Goal: Book appointment/travel/reservation

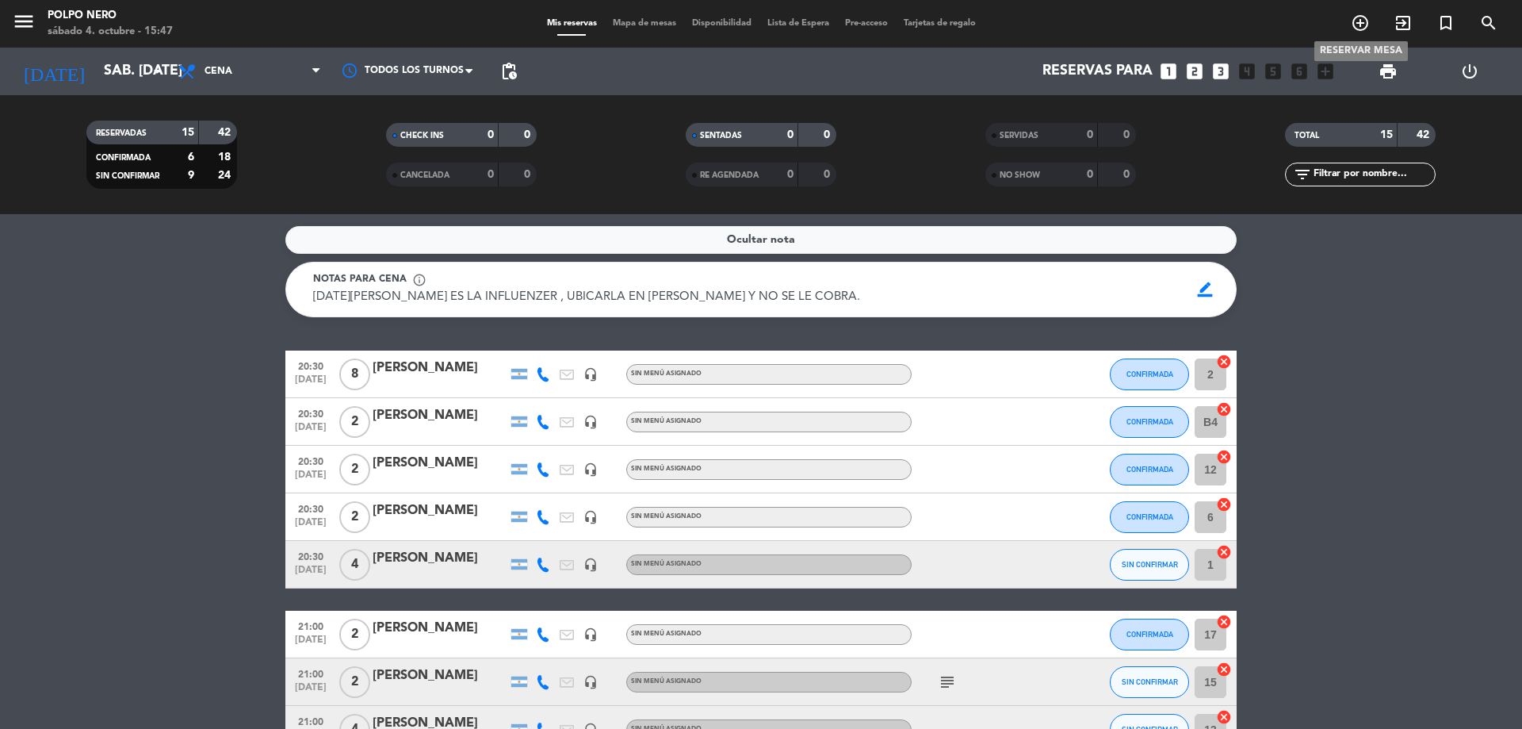
click at [1362, 22] on icon "add_circle_outline" at bounding box center [1360, 22] width 19 height 19
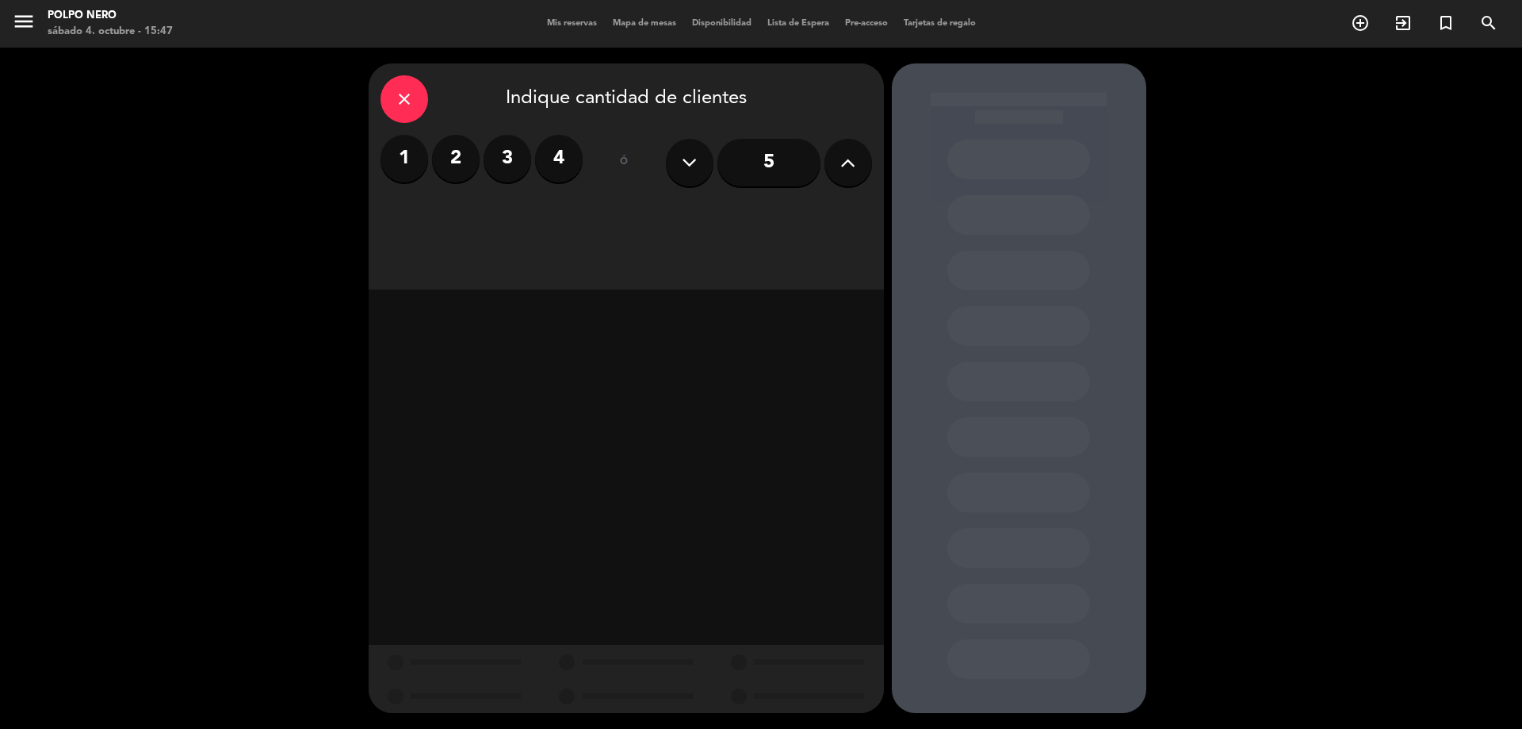
click at [445, 163] on label "2" at bounding box center [456, 159] width 48 height 48
click at [497, 165] on label "3" at bounding box center [508, 159] width 48 height 48
click at [687, 161] on icon at bounding box center [689, 163] width 15 height 24
click at [820, 212] on div "Cena" at bounding box center [812, 217] width 120 height 32
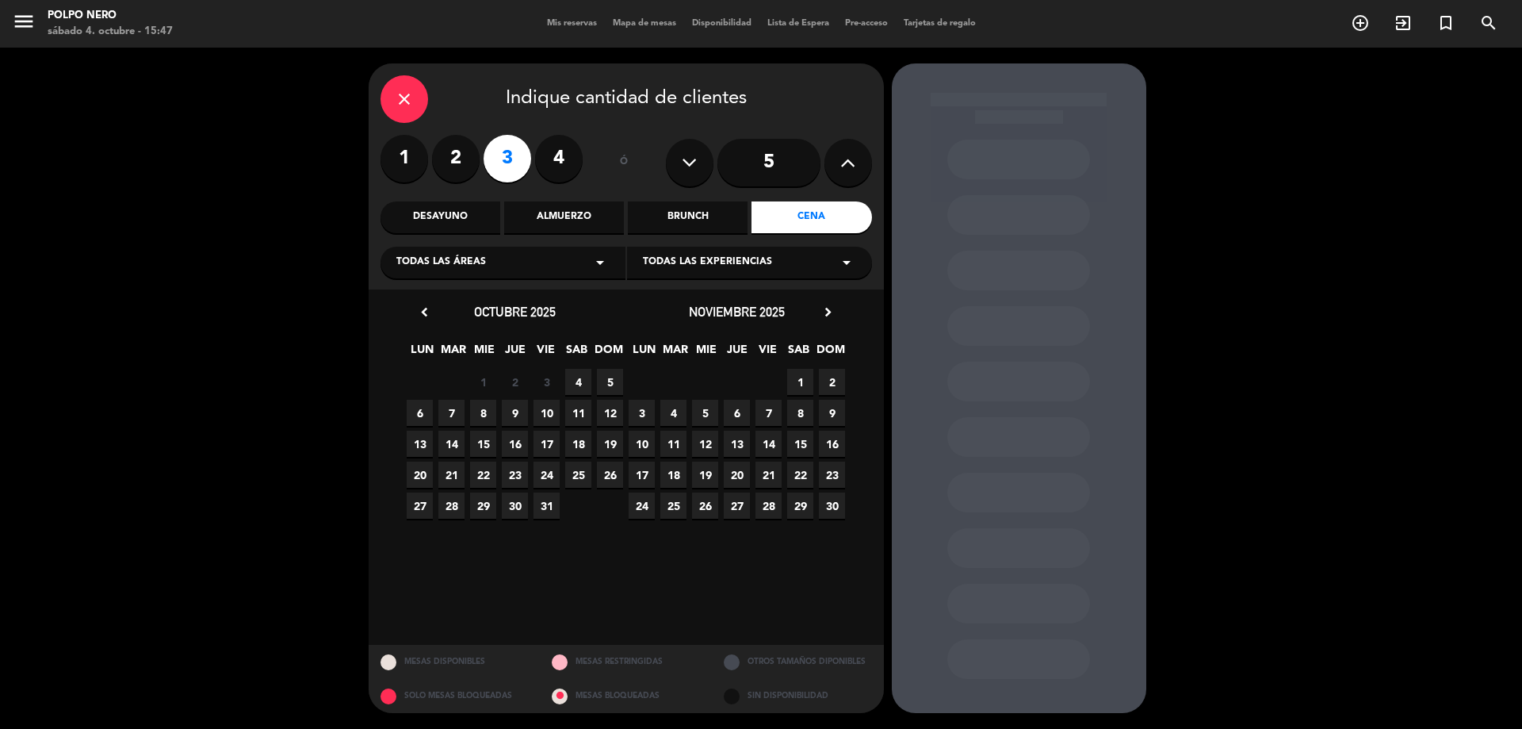
click at [575, 385] on span "4" at bounding box center [578, 382] width 26 height 26
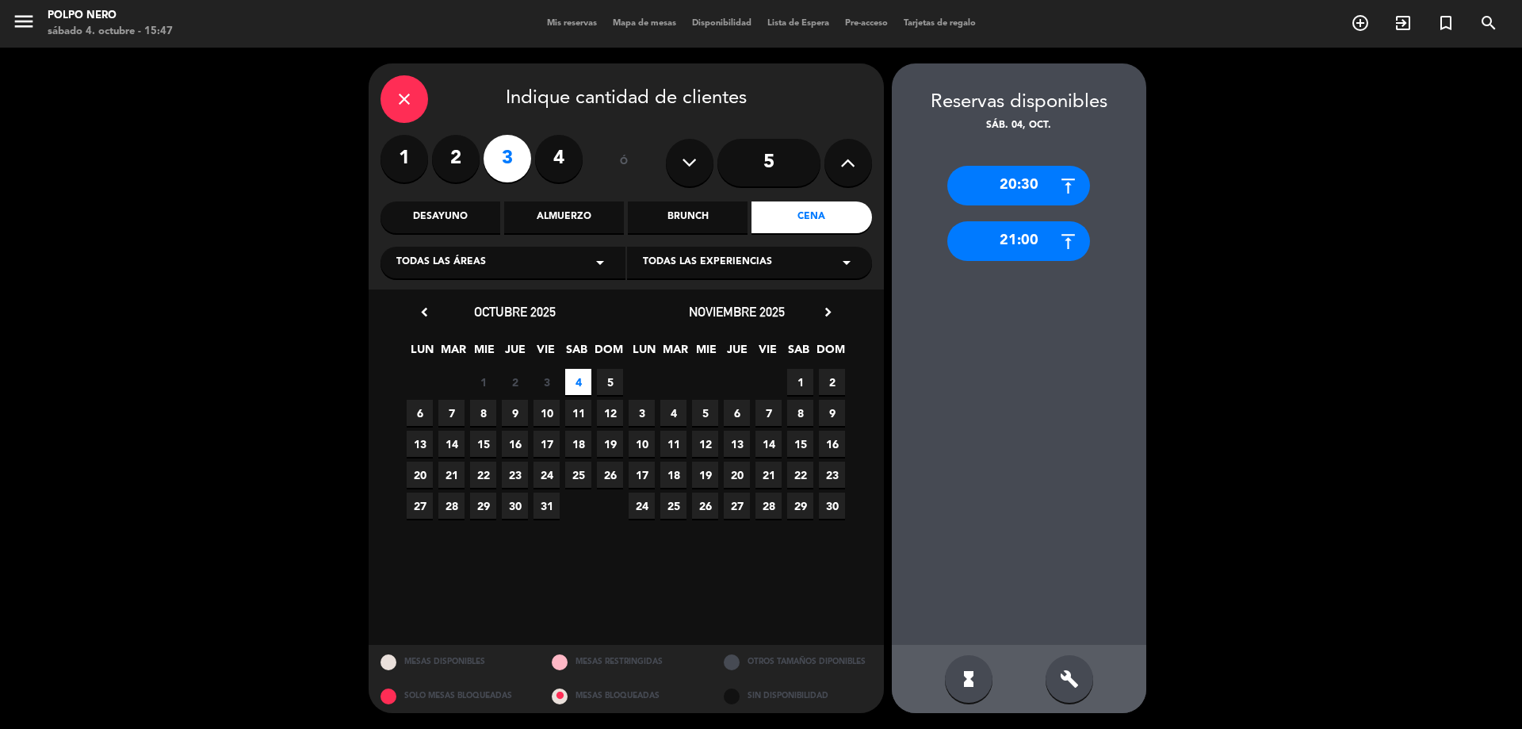
click at [1041, 178] on div "20:30" at bounding box center [1018, 186] width 143 height 40
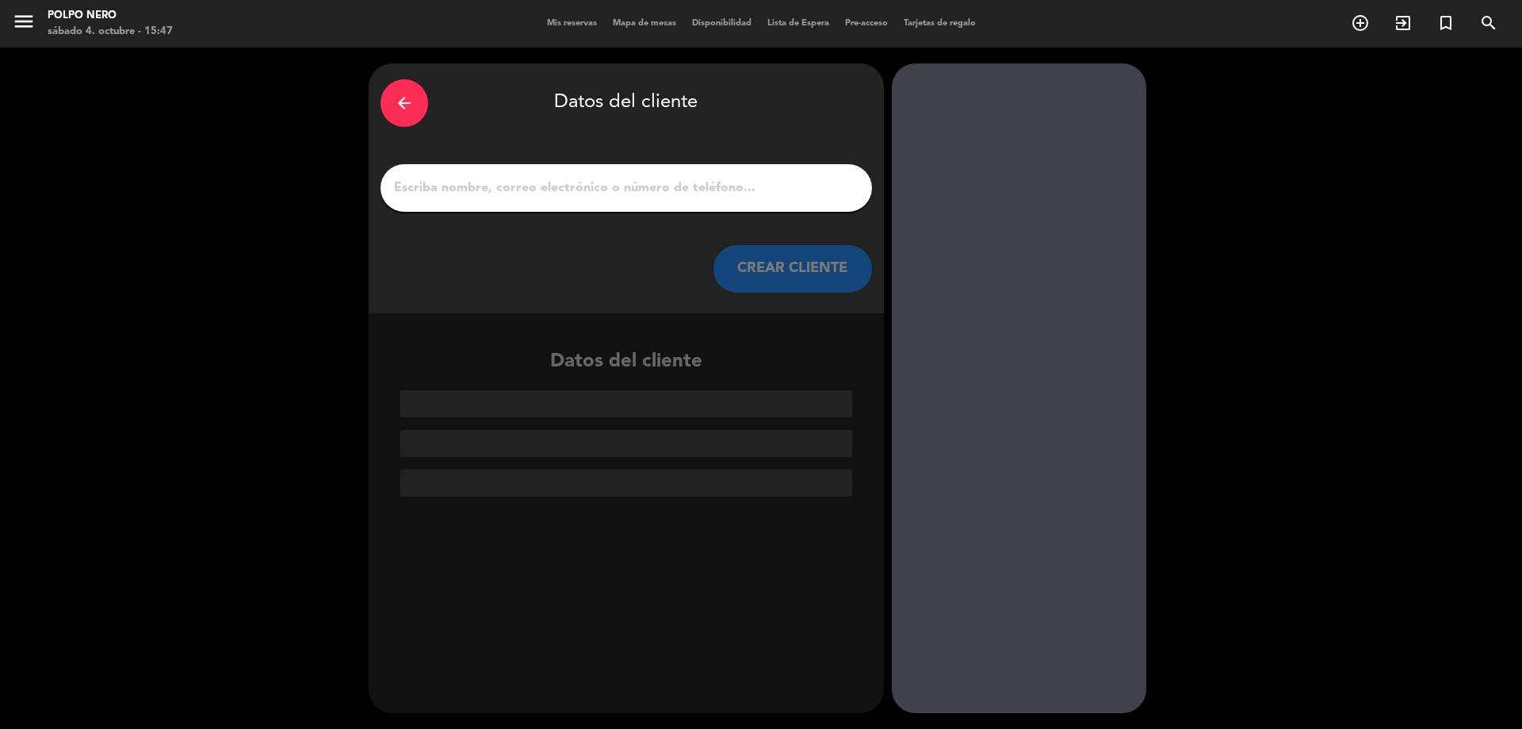
click at [616, 186] on input "1" at bounding box center [626, 188] width 468 height 22
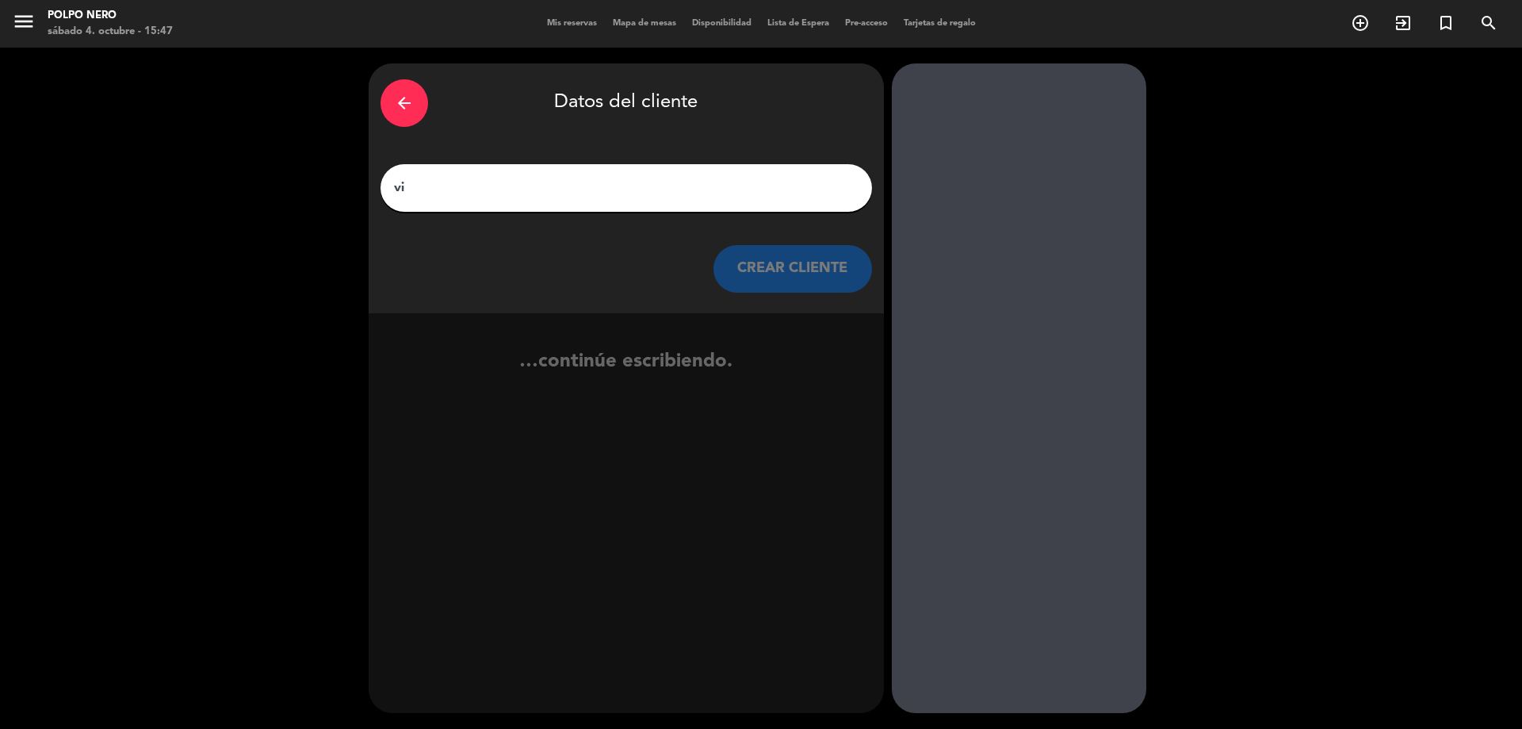
type input "v"
type input "[PERSON_NAME]"
click at [775, 262] on button "CREAR CLIENTE" at bounding box center [792, 269] width 159 height 48
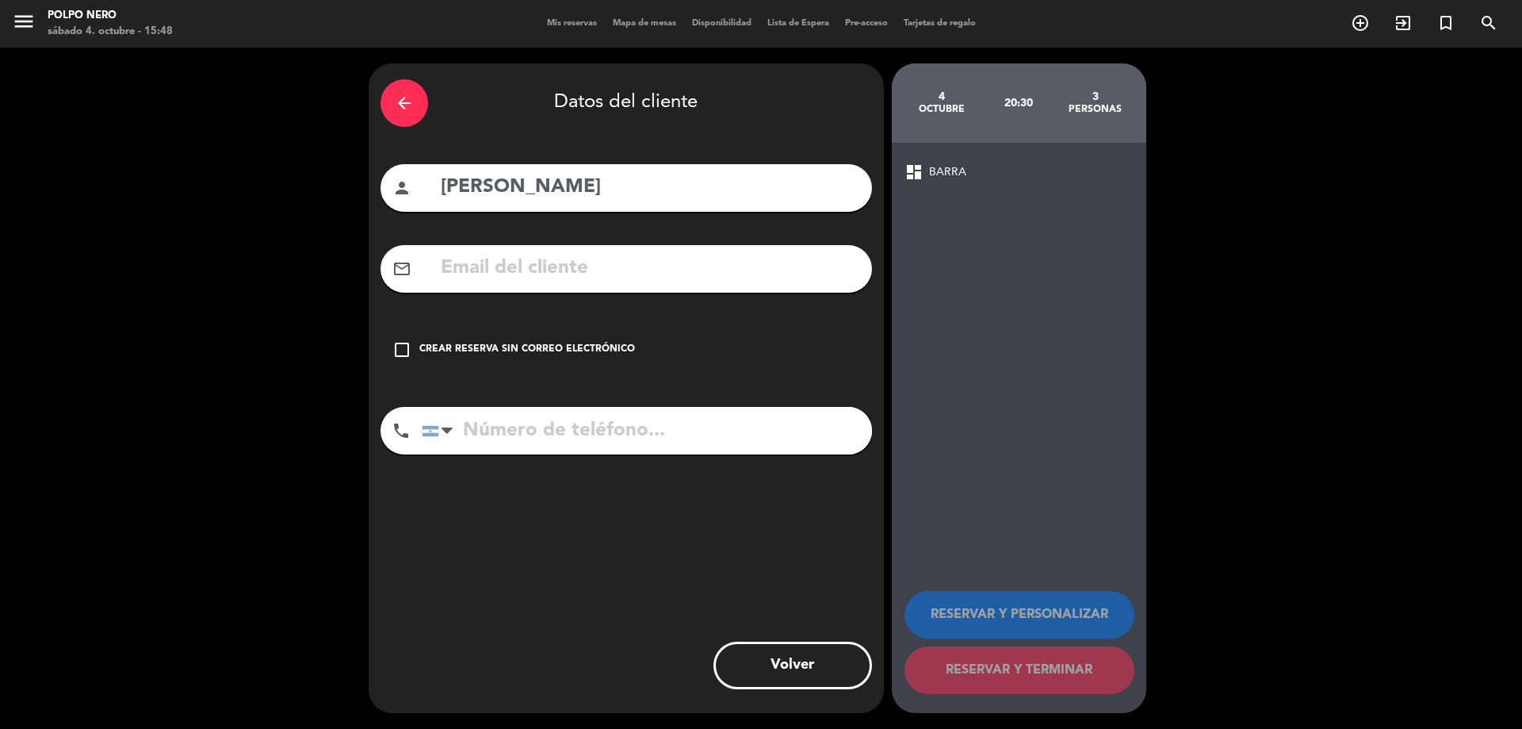
click at [568, 424] on input "tel" at bounding box center [647, 431] width 450 height 48
type input "3425423683"
click at [609, 274] on input "text" at bounding box center [649, 268] width 421 height 33
type input "."
click at [655, 446] on input "3425423683" at bounding box center [647, 431] width 450 height 48
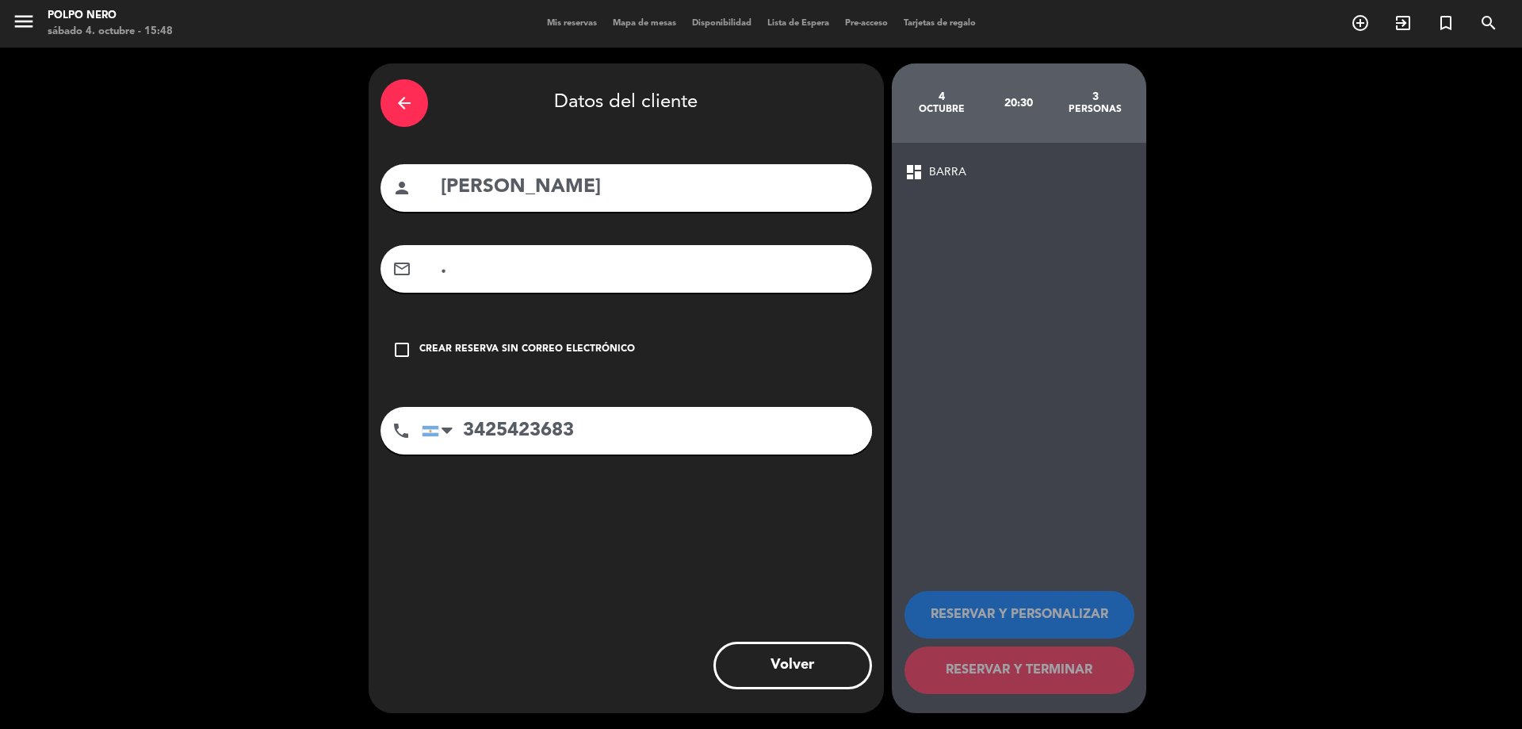
click at [946, 173] on span "BARRA" at bounding box center [947, 172] width 37 height 18
click at [533, 274] on input "." at bounding box center [649, 268] width 421 height 33
click at [957, 163] on span "BARRA" at bounding box center [947, 172] width 37 height 18
click at [593, 179] on input "[PERSON_NAME]" at bounding box center [649, 187] width 421 height 33
click at [593, 239] on div "arrow_back Datos del cliente person [PERSON_NAME] mail_outline . check_box_outl…" at bounding box center [626, 387] width 515 height 649
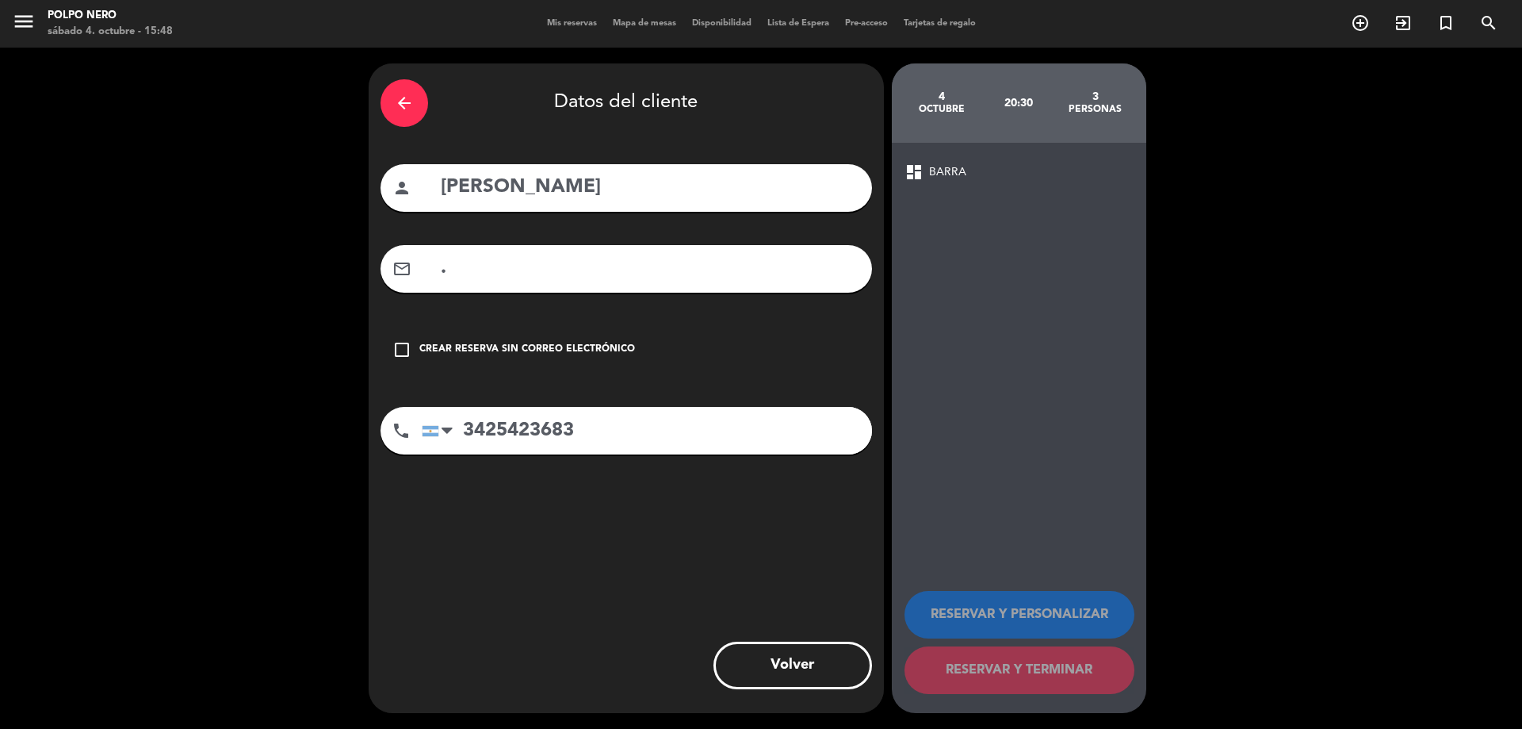
click at [939, 104] on div "octubre" at bounding box center [942, 109] width 77 height 13
click at [1089, 97] on div "3" at bounding box center [1095, 96] width 77 height 13
click at [404, 105] on icon "arrow_back" at bounding box center [404, 103] width 19 height 19
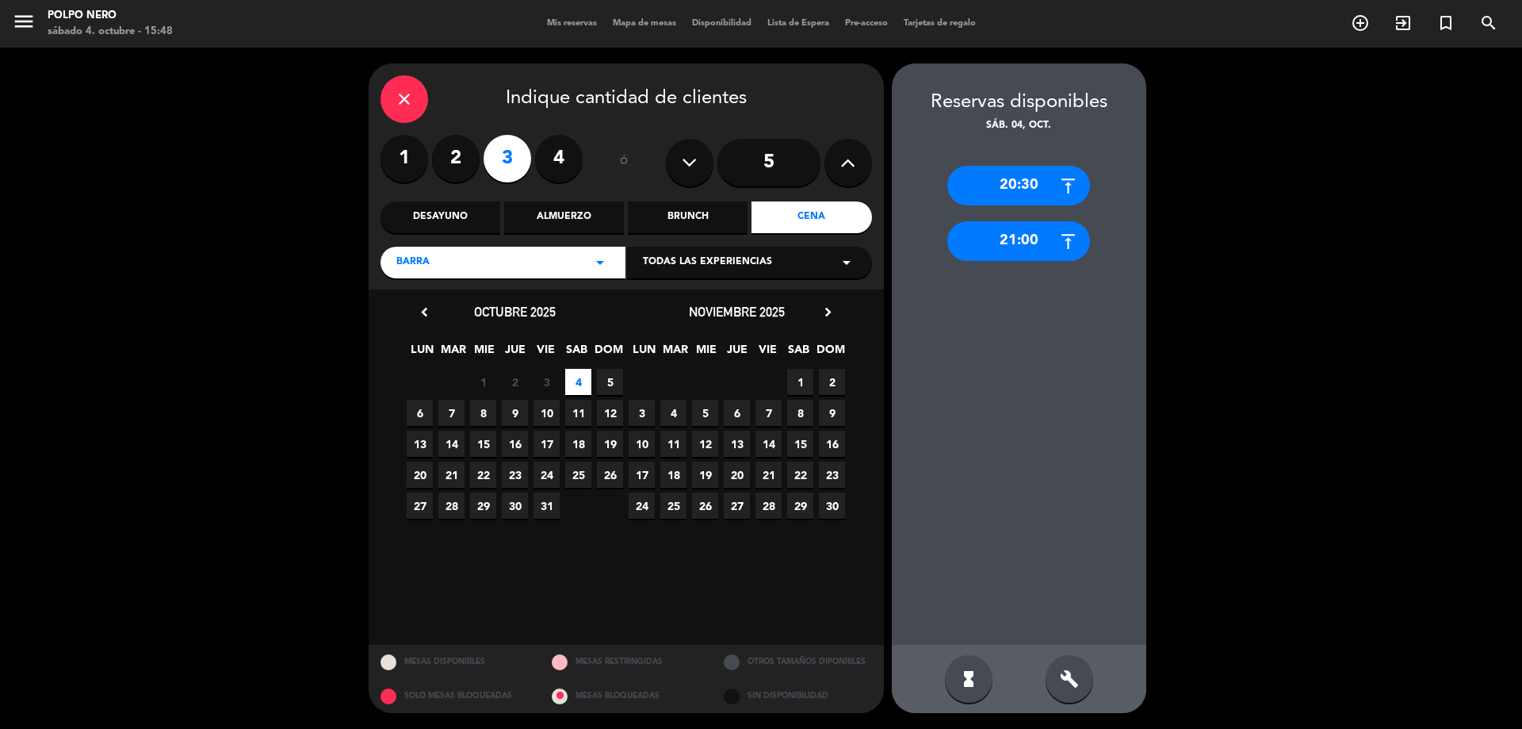
click at [1020, 193] on div "20:30" at bounding box center [1018, 186] width 143 height 40
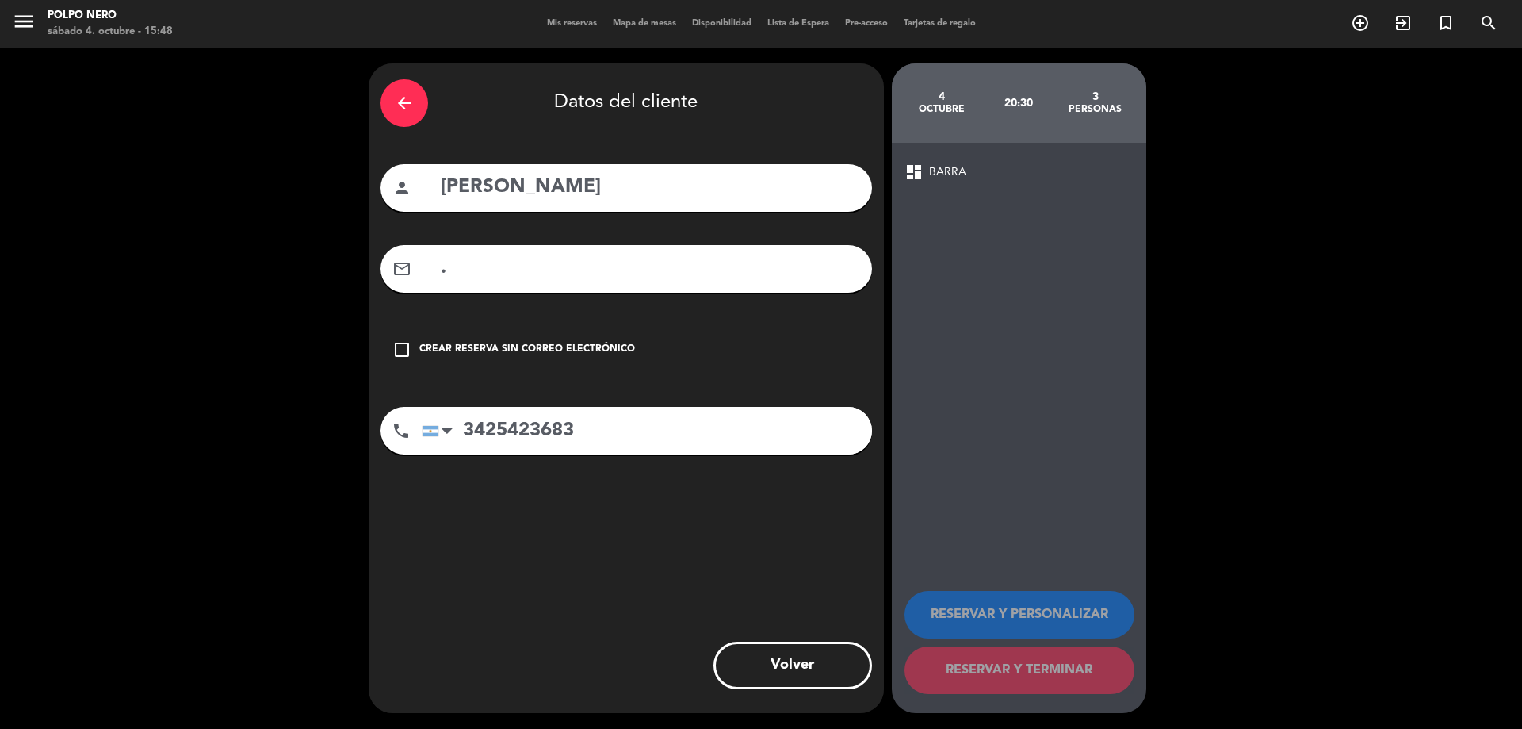
click at [963, 174] on span "BARRA" at bounding box center [947, 172] width 37 height 18
click at [412, 107] on icon "arrow_back" at bounding box center [404, 103] width 19 height 19
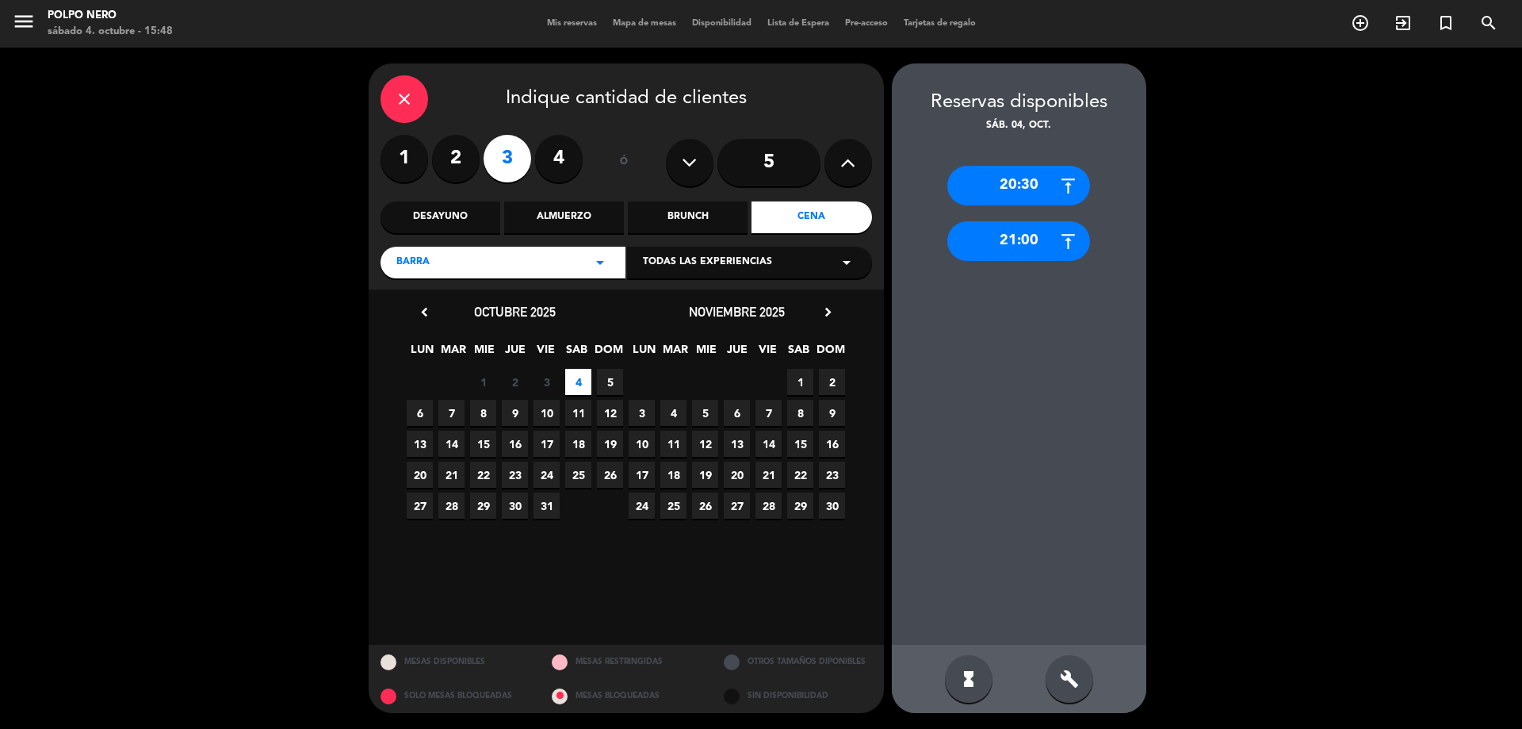
click at [651, 257] on span "Todas las experiencias" at bounding box center [707, 262] width 129 height 16
click at [579, 264] on div "BARRA arrow_drop_down" at bounding box center [503, 263] width 245 height 32
click at [568, 317] on div "BARRA SALON" at bounding box center [503, 303] width 245 height 90
click at [411, 323] on div "SALON" at bounding box center [502, 325] width 213 height 16
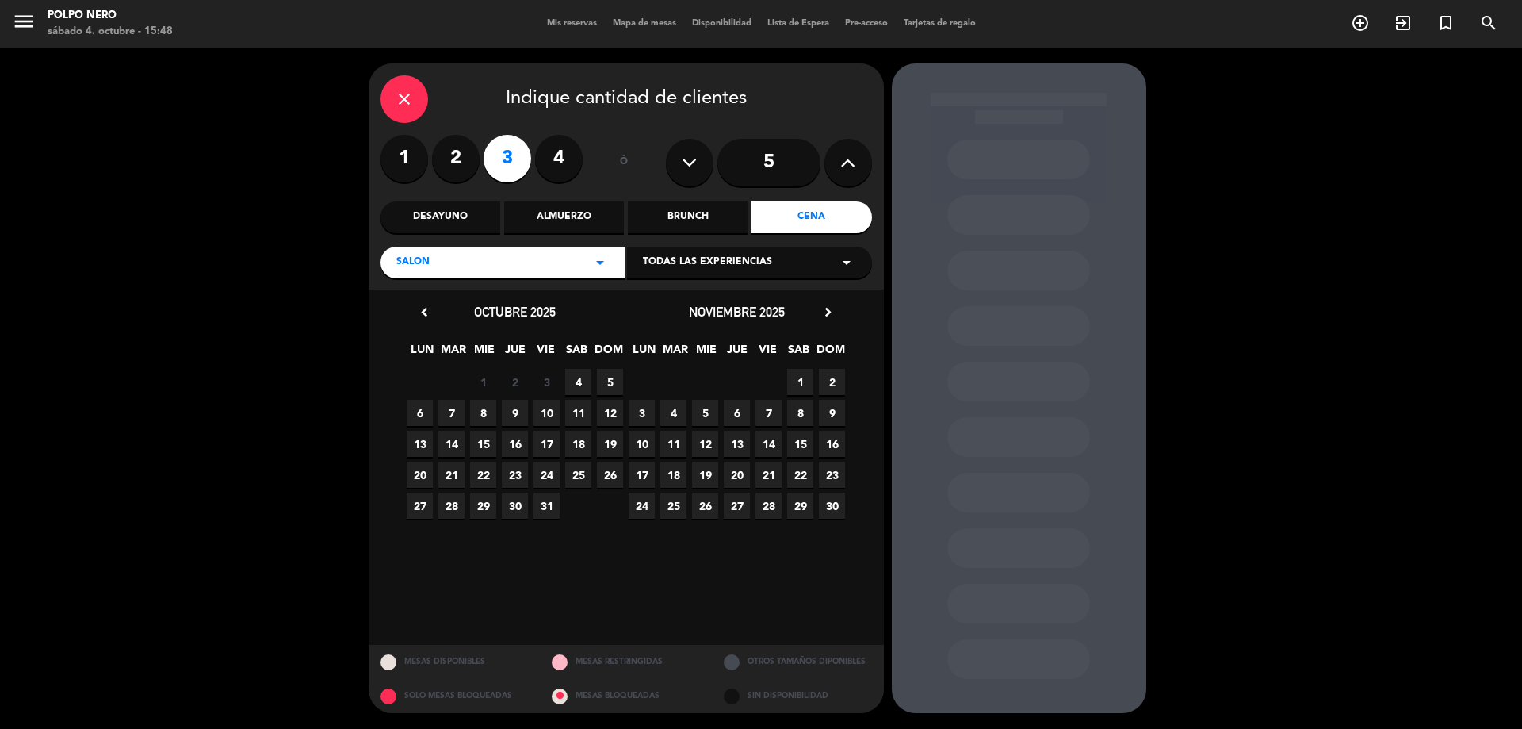
click at [577, 378] on span "4" at bounding box center [578, 382] width 26 height 26
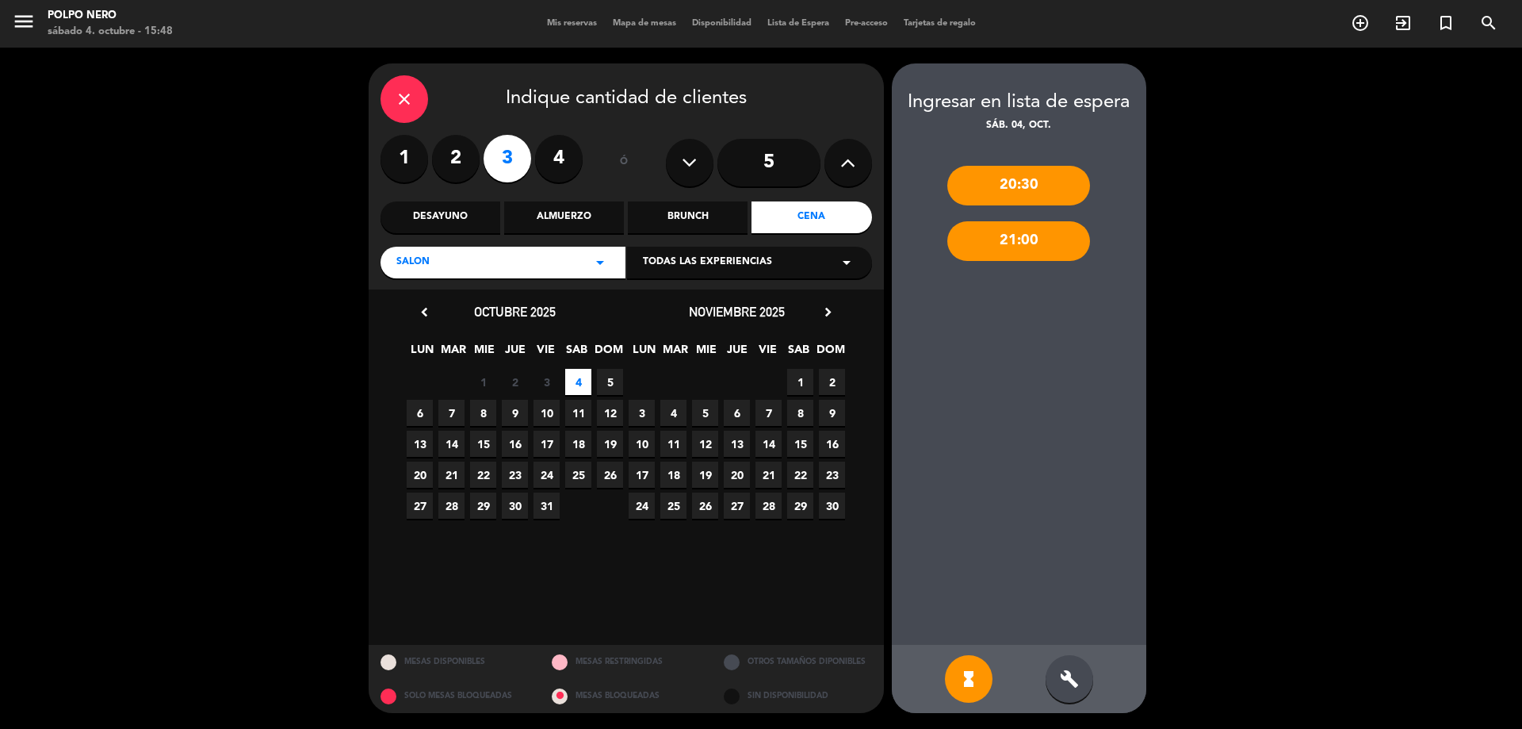
click at [1042, 189] on div "20:30" at bounding box center [1018, 186] width 143 height 40
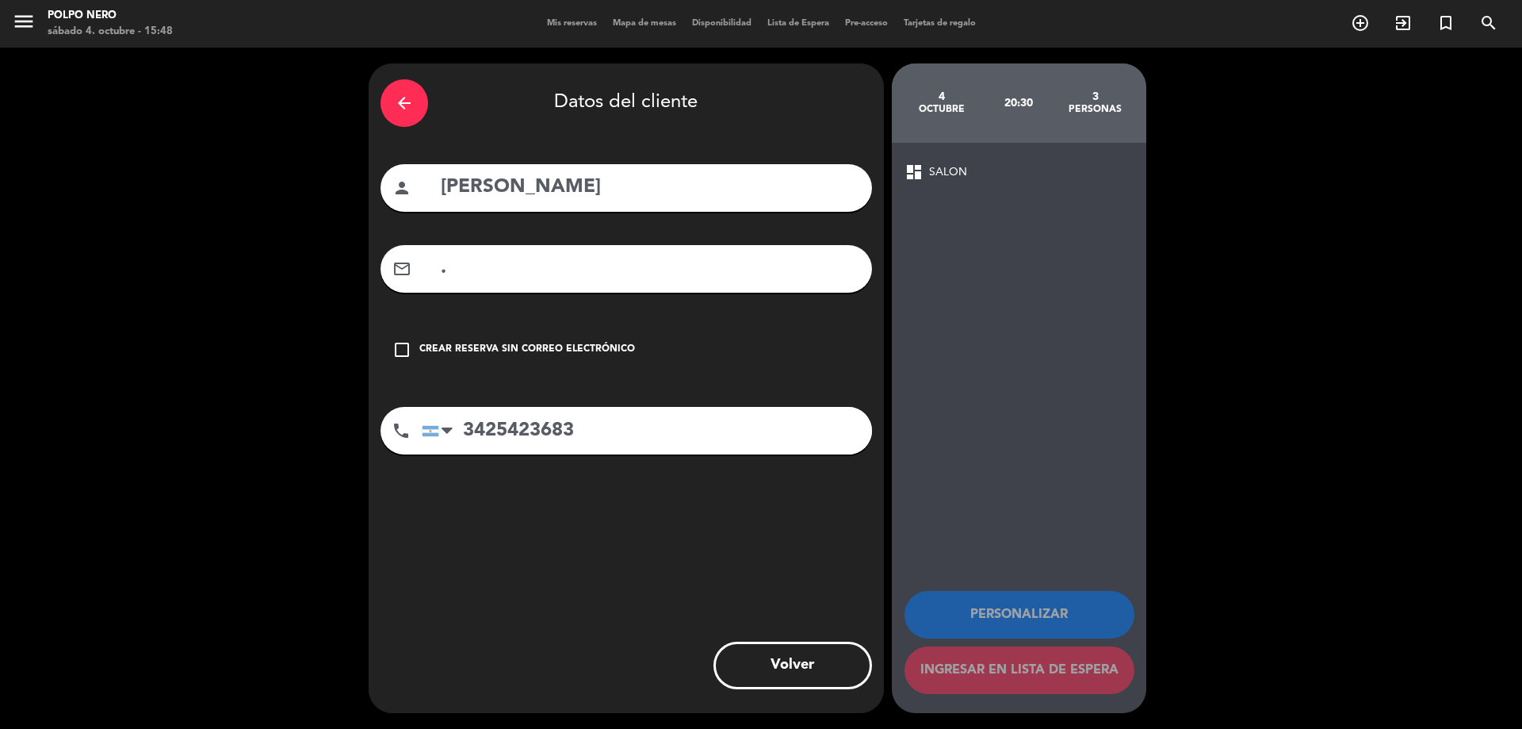
click at [415, 95] on div "arrow_back" at bounding box center [405, 103] width 48 height 48
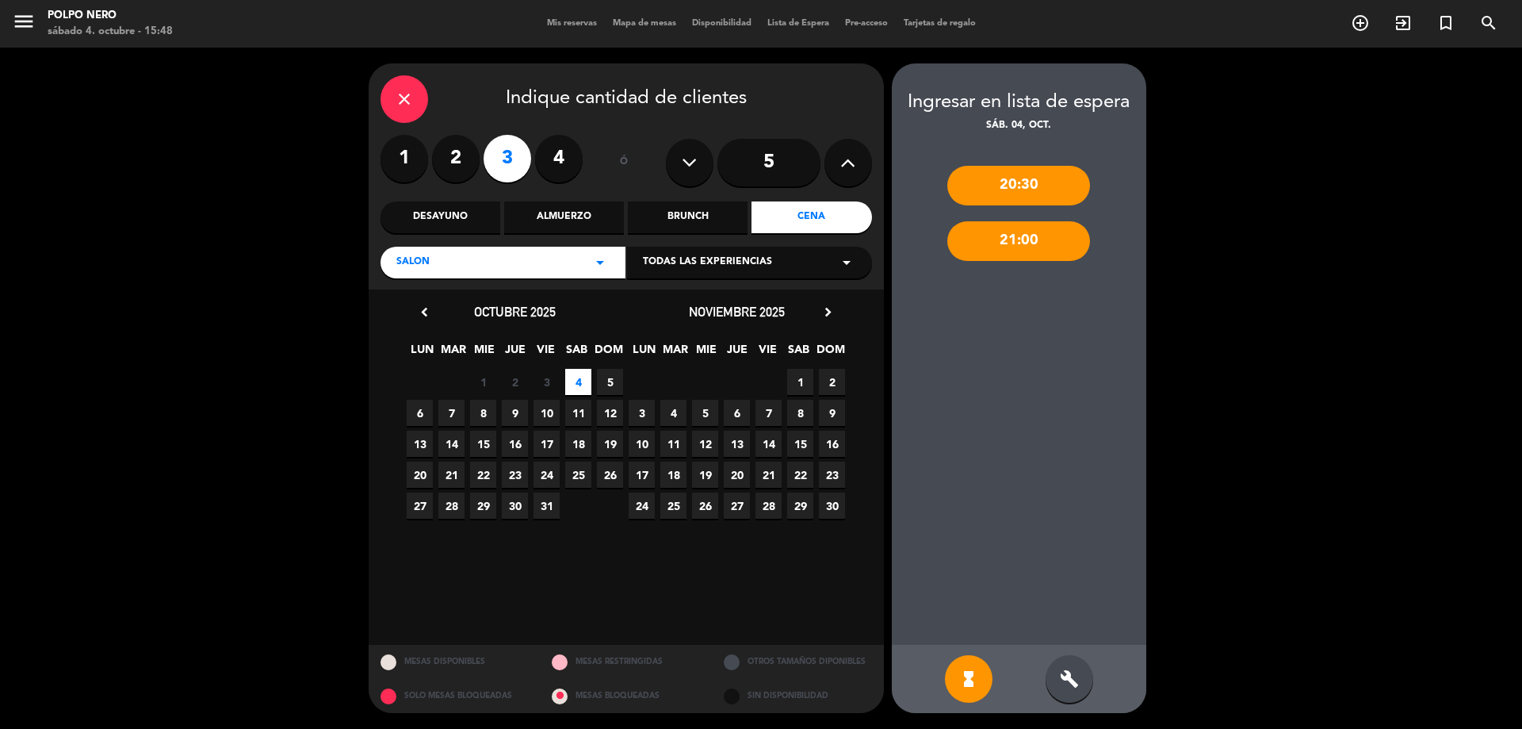
click at [398, 107] on icon "close" at bounding box center [404, 99] width 19 height 19
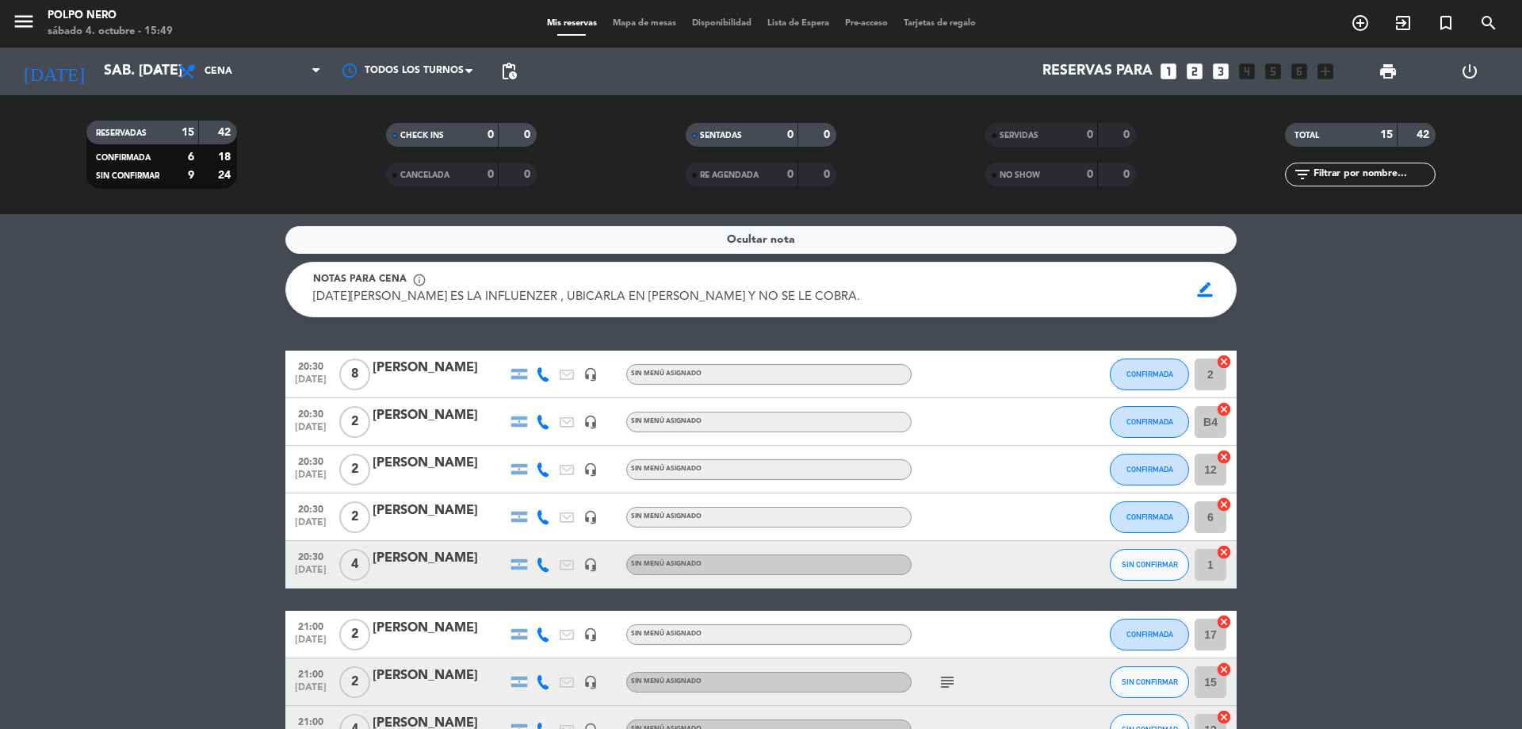
click at [847, 308] on div "Notas para cena info_outline [DATE][PERSON_NAME] ES LA INFLUENZER , UBICARLA EN…" at bounding box center [760, 289] width 951 height 55
